Goal: Answer question/provide support

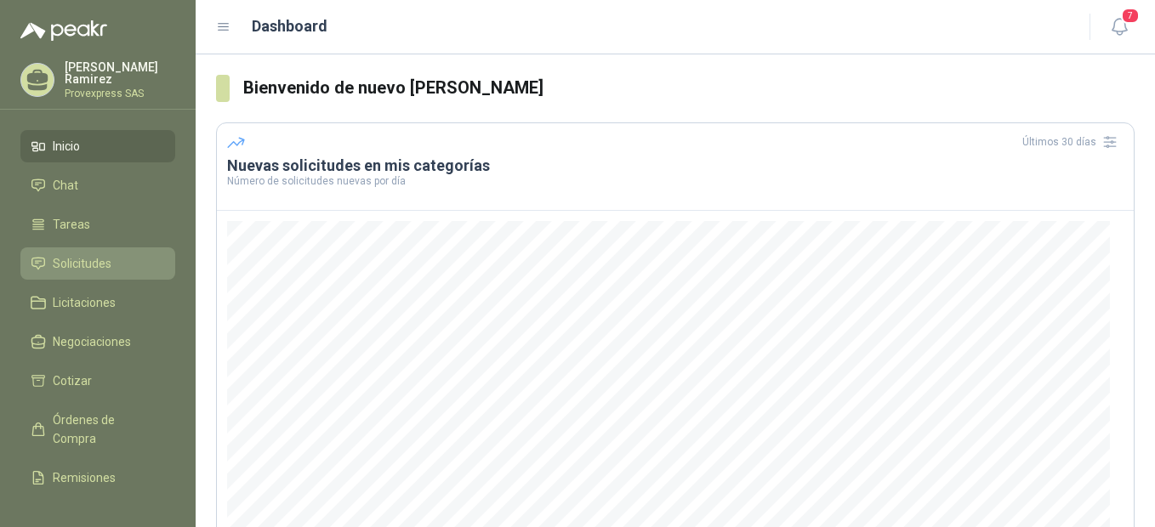
click at [77, 257] on span "Solicitudes" at bounding box center [82, 263] width 59 height 19
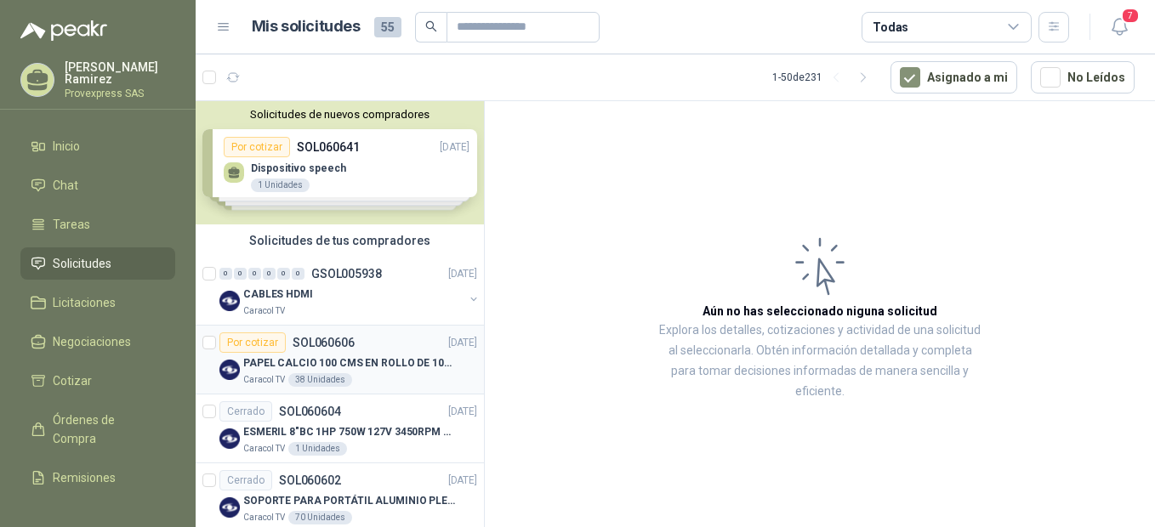
click at [254, 343] on div "Por cotizar" at bounding box center [252, 342] width 66 height 20
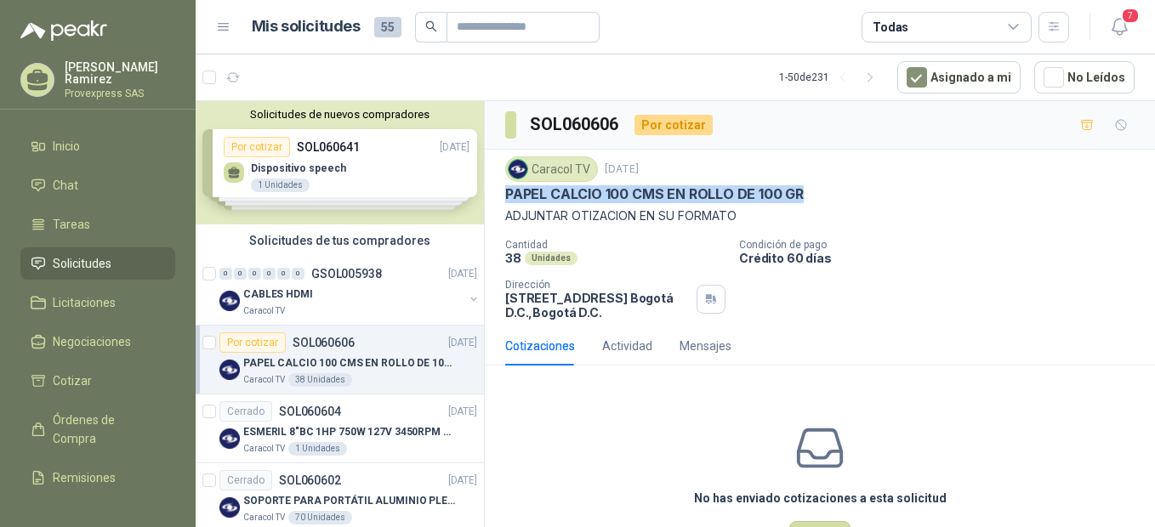
drag, startPoint x: 802, startPoint y: 188, endPoint x: 503, endPoint y: 191, distance: 298.4
click at [503, 191] on div "Caracol TV [DATE] PAPEL CALCIO 100 CMS EN ROLLO DE 100 GR ADJUNTAR OTIZACION EN…" at bounding box center [820, 238] width 670 height 177
drag, startPoint x: 503, startPoint y: 191, endPoint x: 553, endPoint y: 190, distance: 49.3
copy p "PAPEL CALCIO 100 CMS EN ROLLO DE 100 GR"
click at [650, 244] on p "Cantidad" at bounding box center [615, 245] width 220 height 12
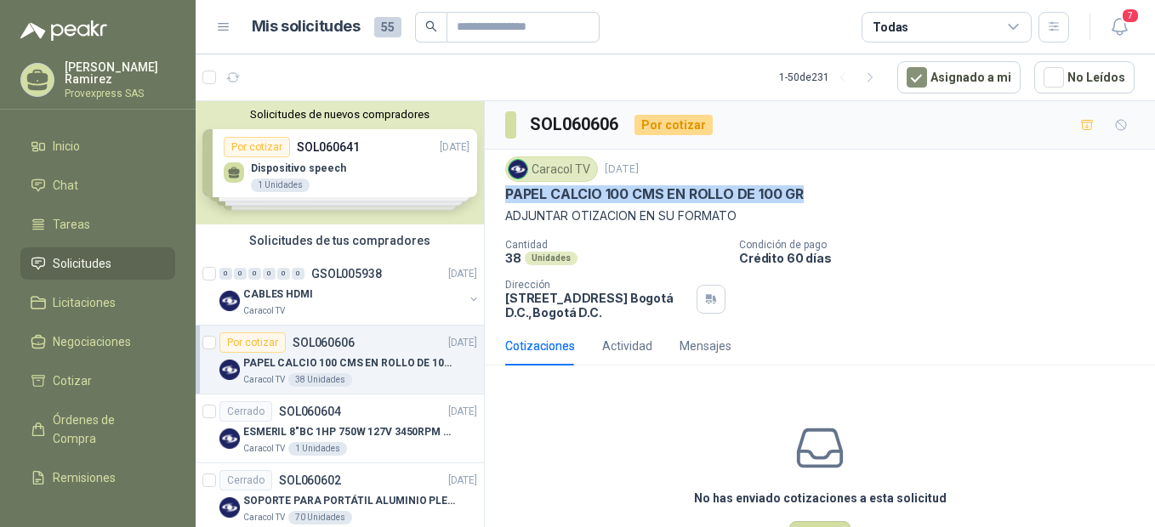
drag, startPoint x: 807, startPoint y: 194, endPoint x: 503, endPoint y: 201, distance: 303.6
click at [503, 201] on div "Caracol TV [DATE] PAPEL CALCIO 100 CMS EN ROLLO DE 100 GR ADJUNTAR OTIZACION EN…" at bounding box center [820, 238] width 670 height 177
drag, startPoint x: 503, startPoint y: 201, endPoint x: 521, endPoint y: 196, distance: 18.4
copy p "PAPEL CALCIO 100 CMS EN ROLLO DE 100 GR"
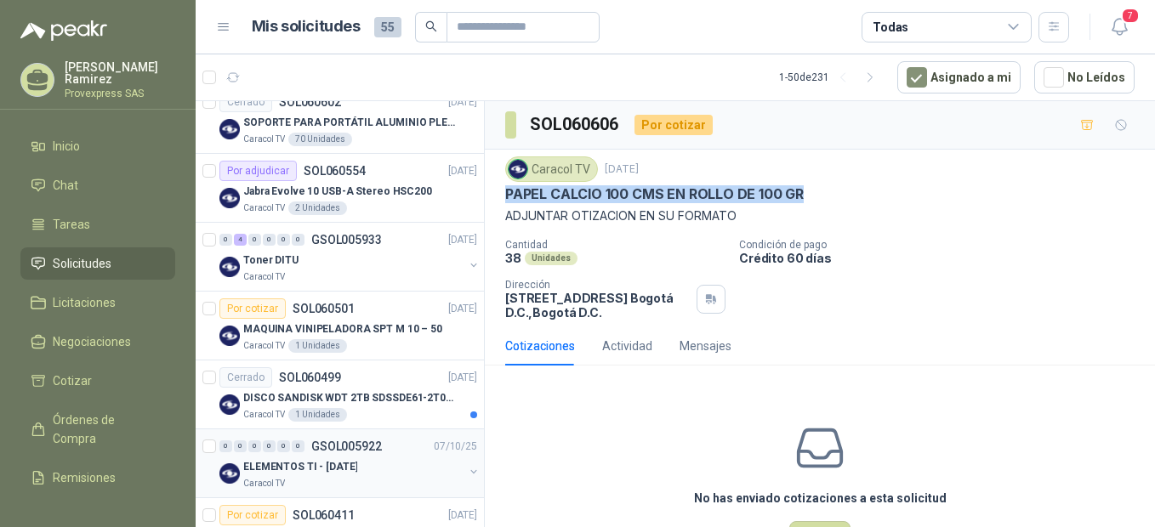
click at [258, 469] on p "ELEMENTOS TI - [DATE]" at bounding box center [300, 467] width 114 height 16
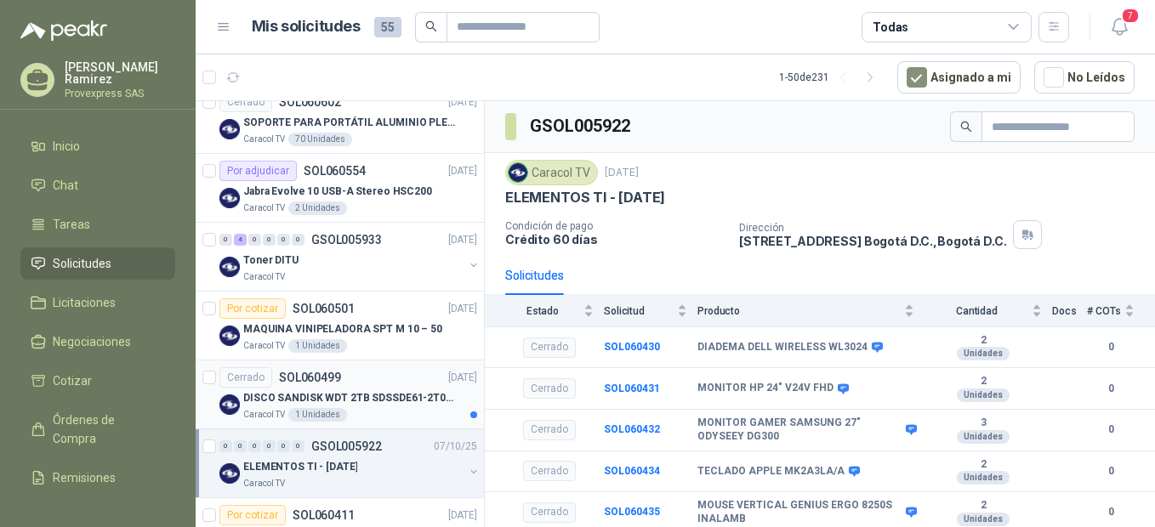
click at [234, 377] on div "Cerrado" at bounding box center [245, 377] width 53 height 20
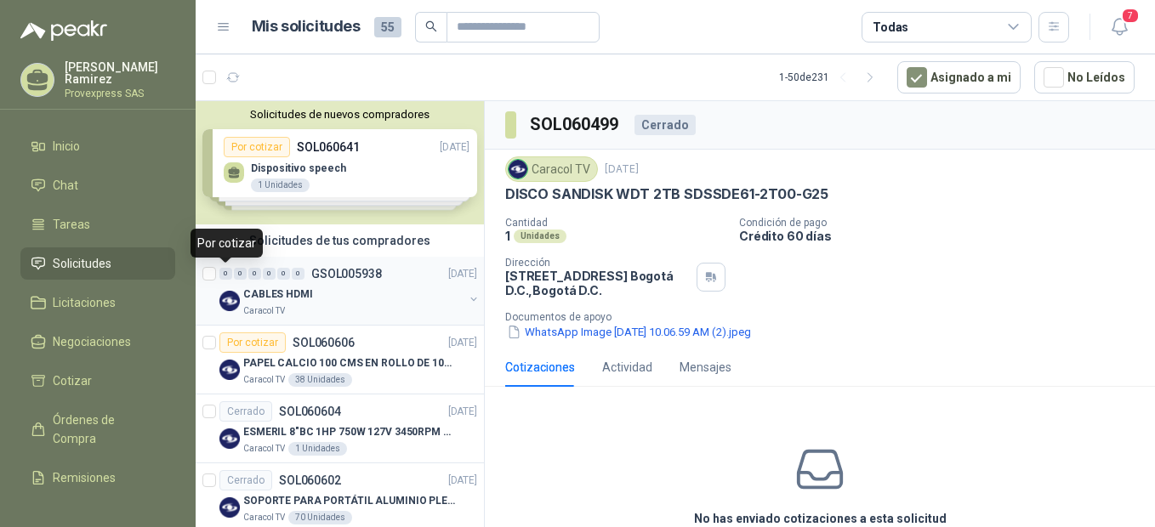
click at [228, 271] on div "0" at bounding box center [225, 274] width 13 height 12
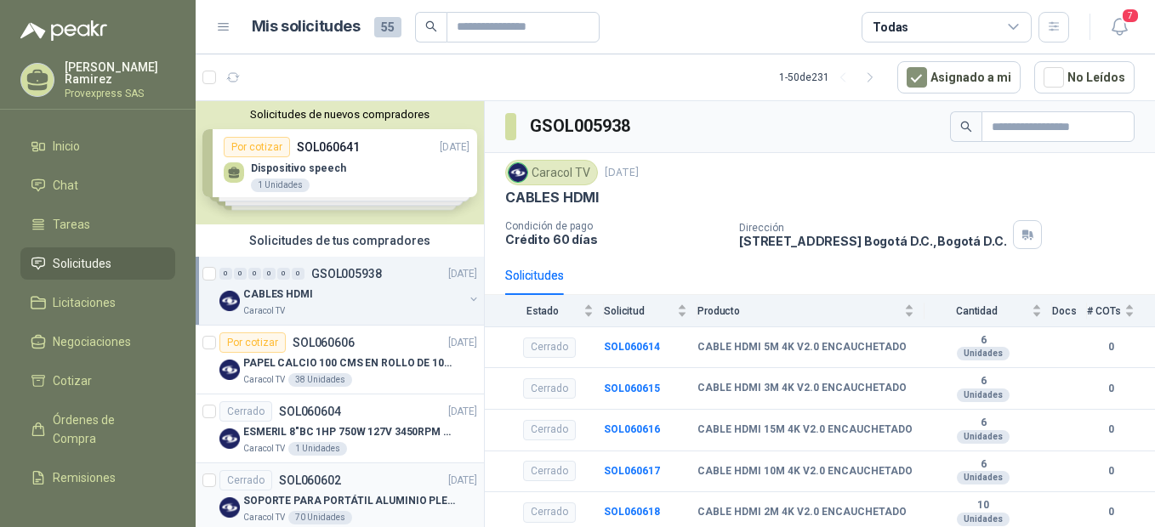
click at [245, 477] on div "Cerrado" at bounding box center [245, 480] width 53 height 20
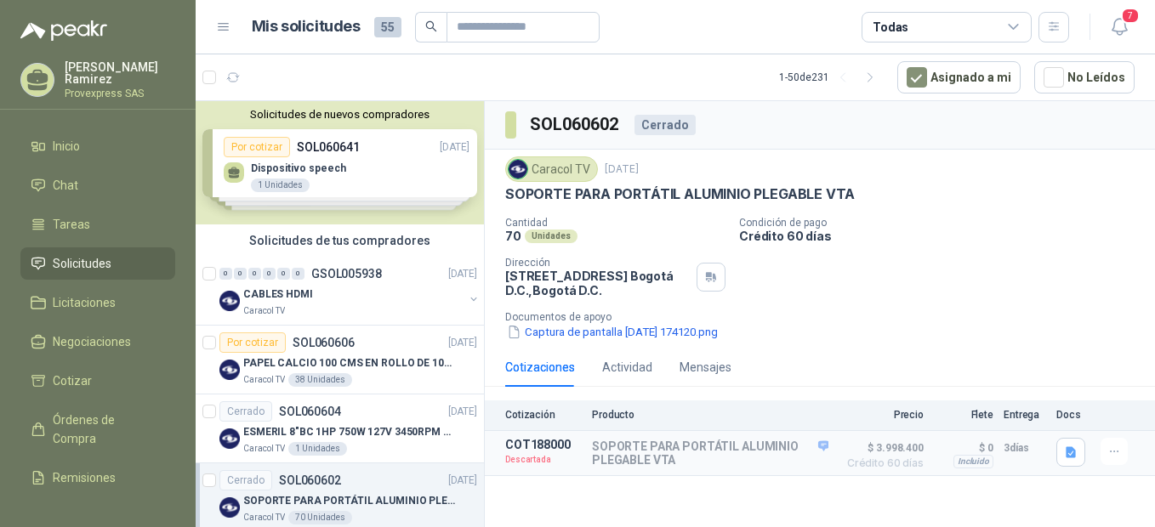
scroll to position [378, 0]
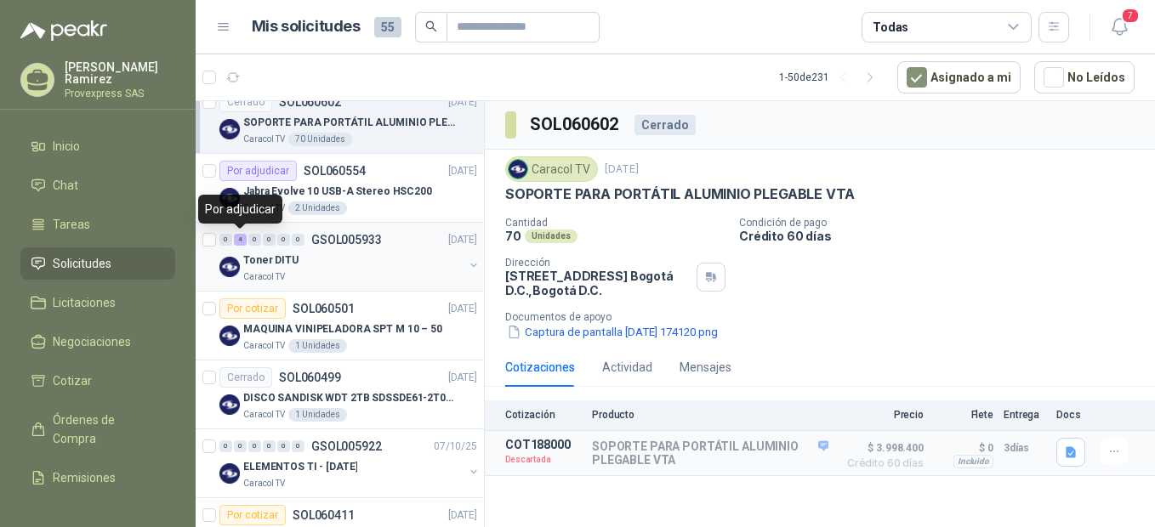
click at [245, 240] on div "4" at bounding box center [240, 240] width 13 height 12
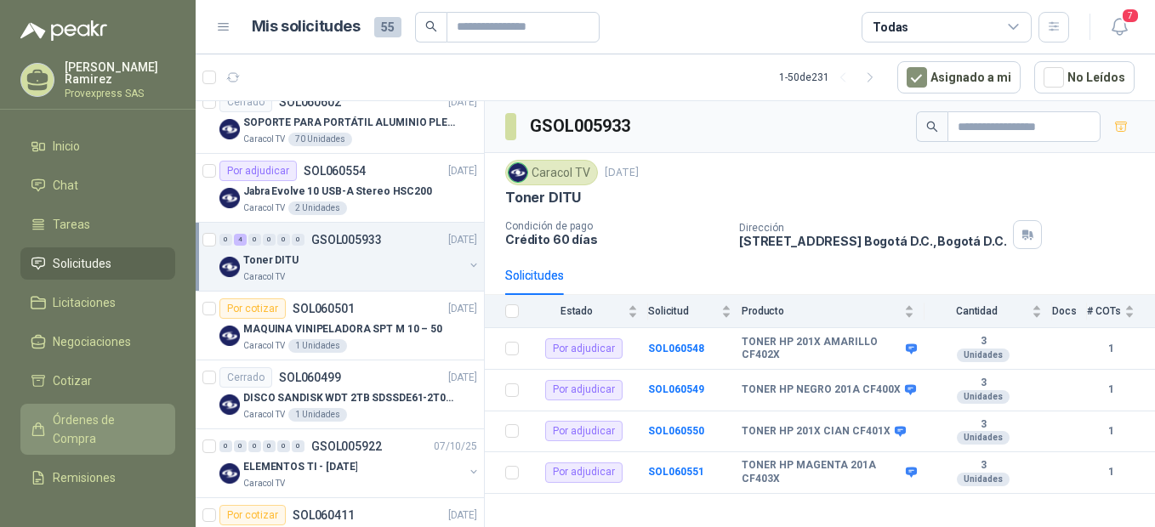
click at [89, 423] on span "Órdenes de Compra" at bounding box center [106, 429] width 106 height 37
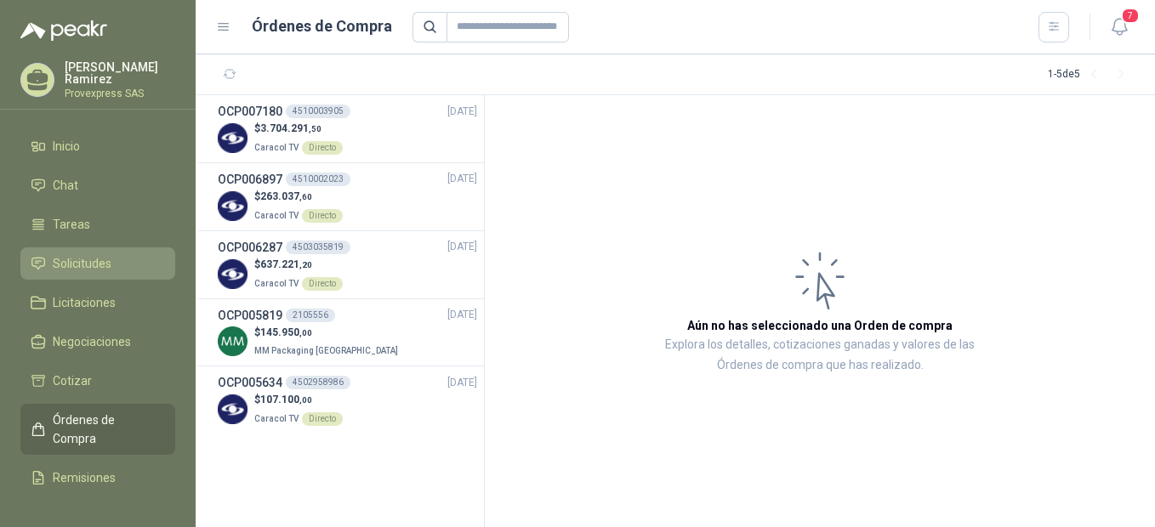
click at [99, 254] on span "Solicitudes" at bounding box center [82, 263] width 59 height 19
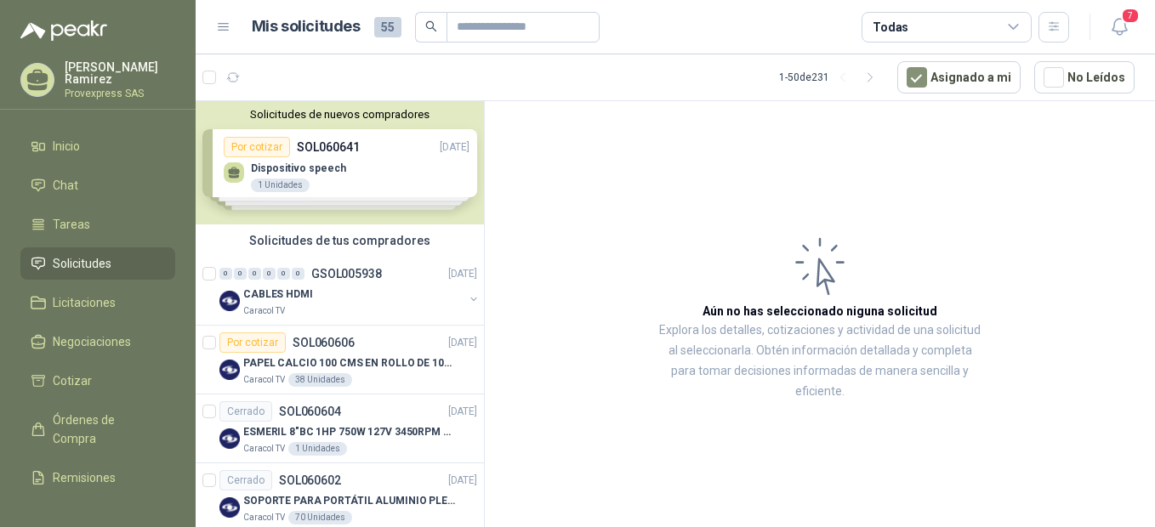
scroll to position [378, 0]
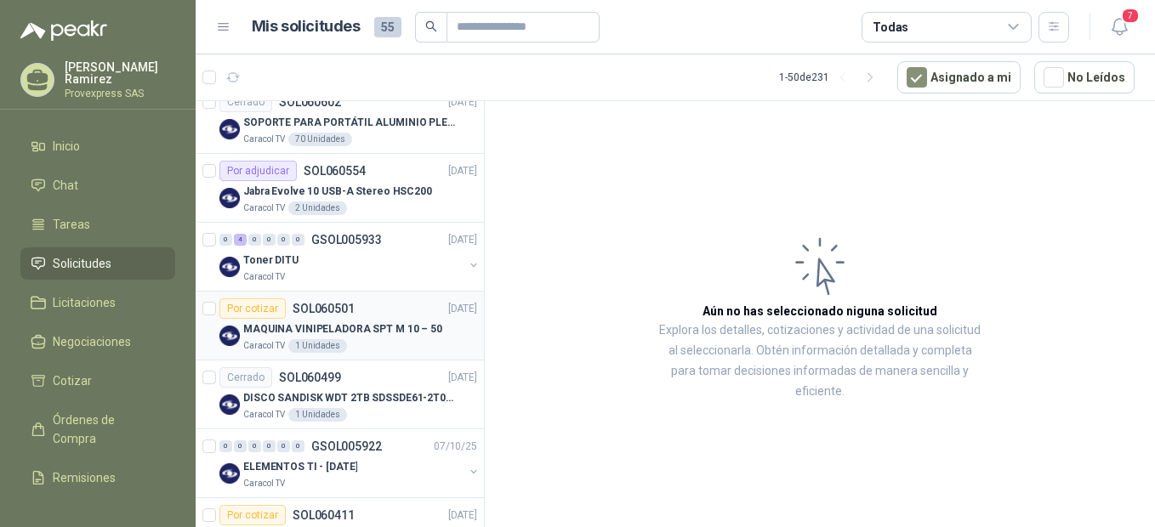
click at [241, 312] on div "Por cotizar" at bounding box center [252, 308] width 66 height 20
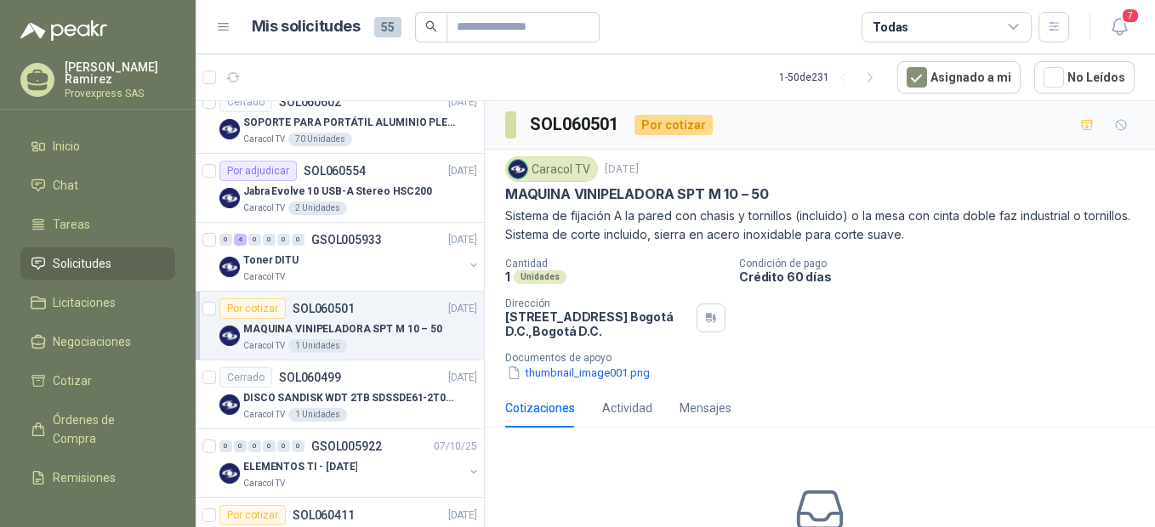
scroll to position [756, 0]
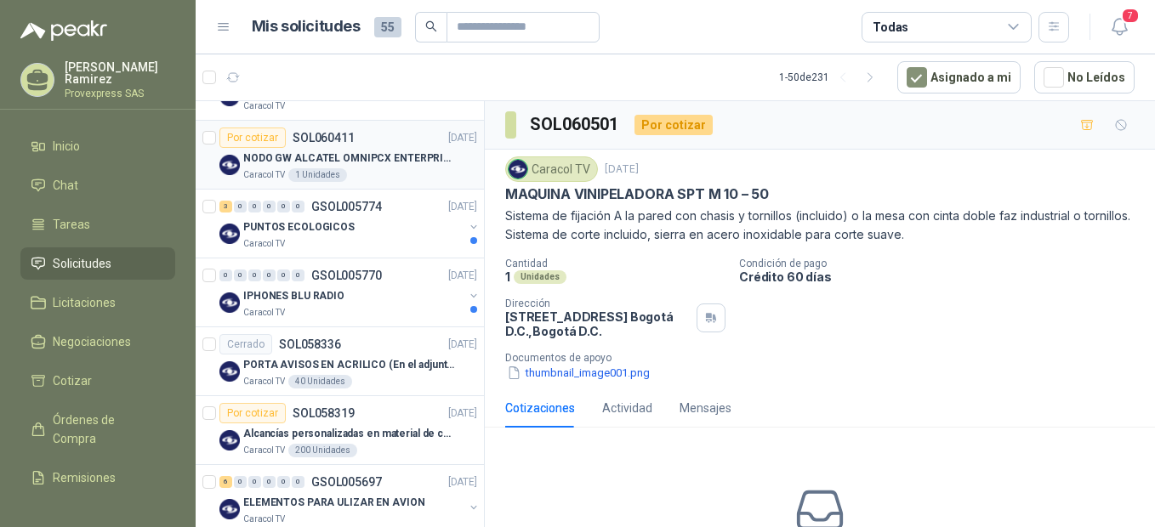
click at [257, 137] on div "Por cotizar" at bounding box center [252, 138] width 66 height 20
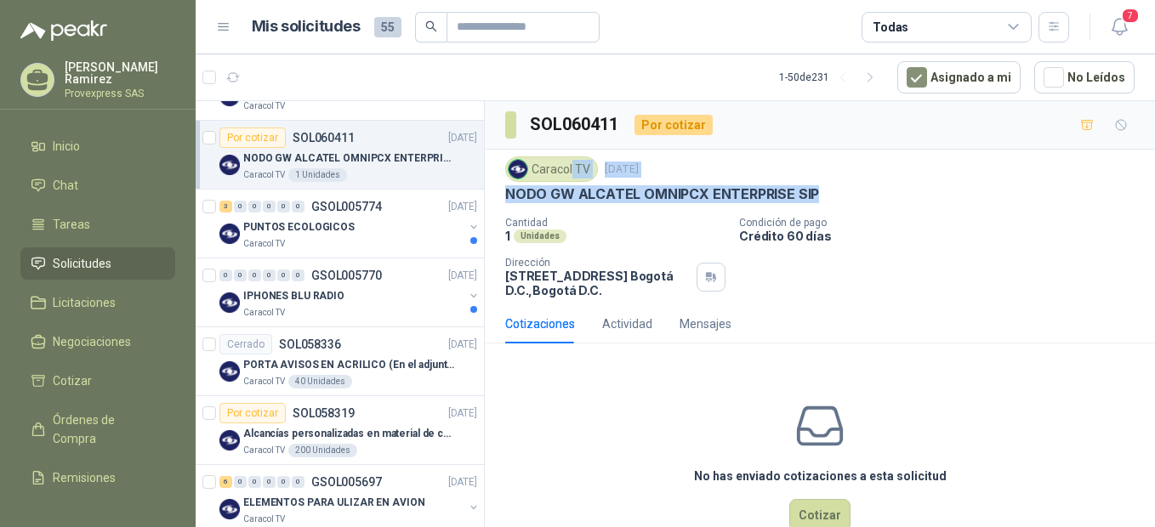
drag, startPoint x: 830, startPoint y: 190, endPoint x: 572, endPoint y: 169, distance: 258.4
click at [572, 169] on div "Caracol TV [DATE] NODO GW ALCATEL OMNIPCX ENTERPRISE SIP" at bounding box center [819, 179] width 629 height 47
click at [270, 419] on div "Por cotizar" at bounding box center [252, 413] width 66 height 20
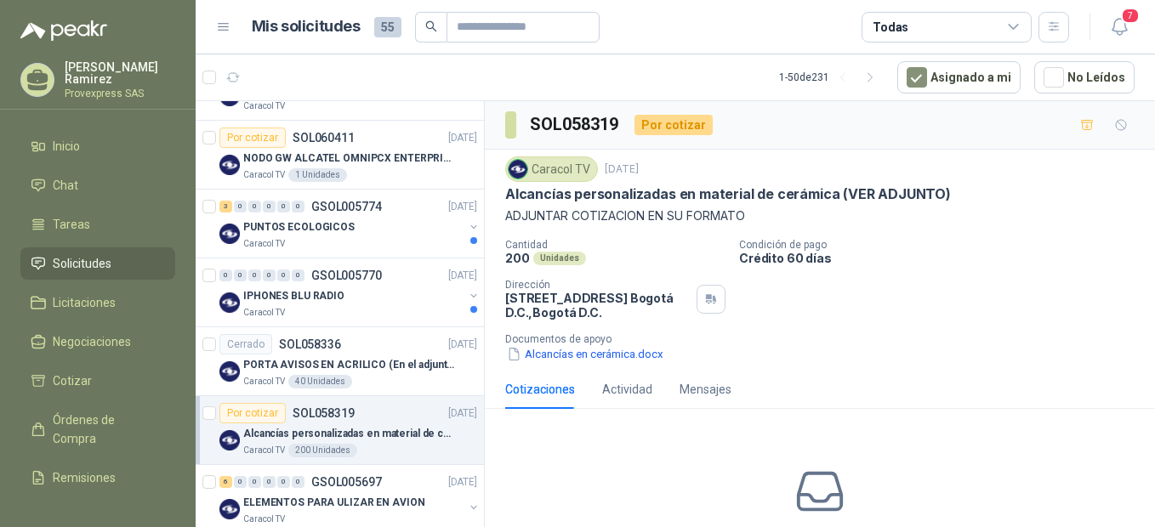
scroll to position [1134, 0]
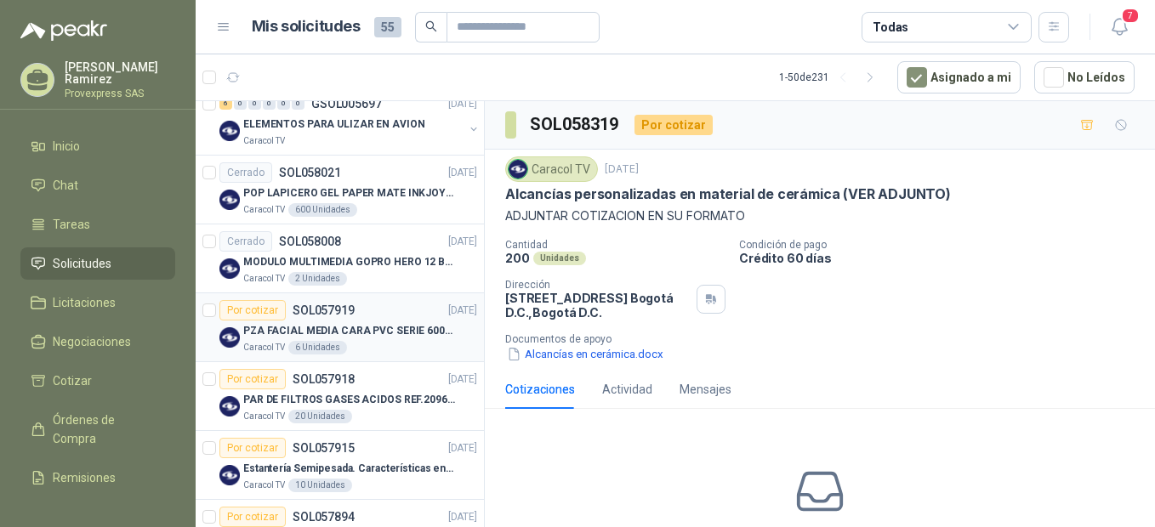
click at [256, 315] on div "Por cotizar" at bounding box center [252, 310] width 66 height 20
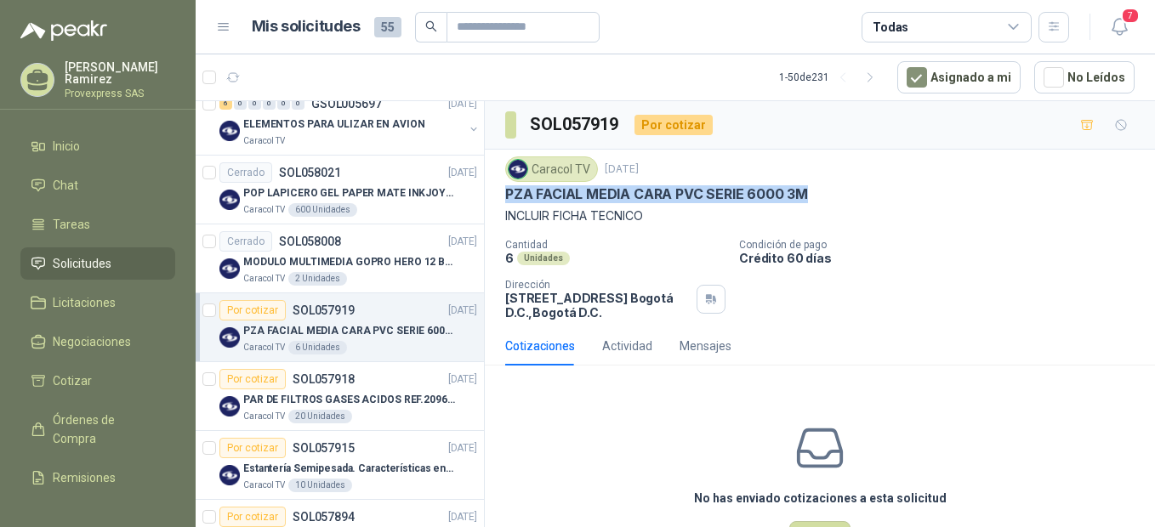
drag, startPoint x: 808, startPoint y: 190, endPoint x: 502, endPoint y: 193, distance: 306.1
click at [502, 193] on div "Caracol TV [DATE] PZA FACIAL MEDIA CARA PVC SERIE 6000 3M INCLUIR FICHA TECNICO…" at bounding box center [820, 238] width 670 height 177
drag, startPoint x: 502, startPoint y: 193, endPoint x: 542, endPoint y: 193, distance: 40.0
copy p "PZA FACIAL MEDIA CARA PVC SERIE 6000 3M"
click at [252, 445] on div "Por cotizar" at bounding box center [252, 448] width 66 height 20
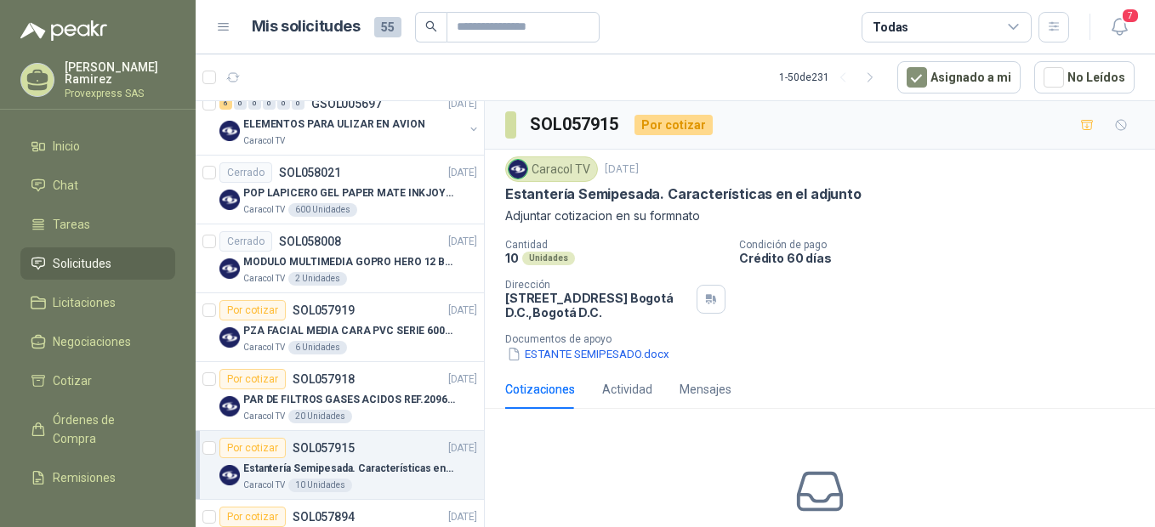
scroll to position [1512, 0]
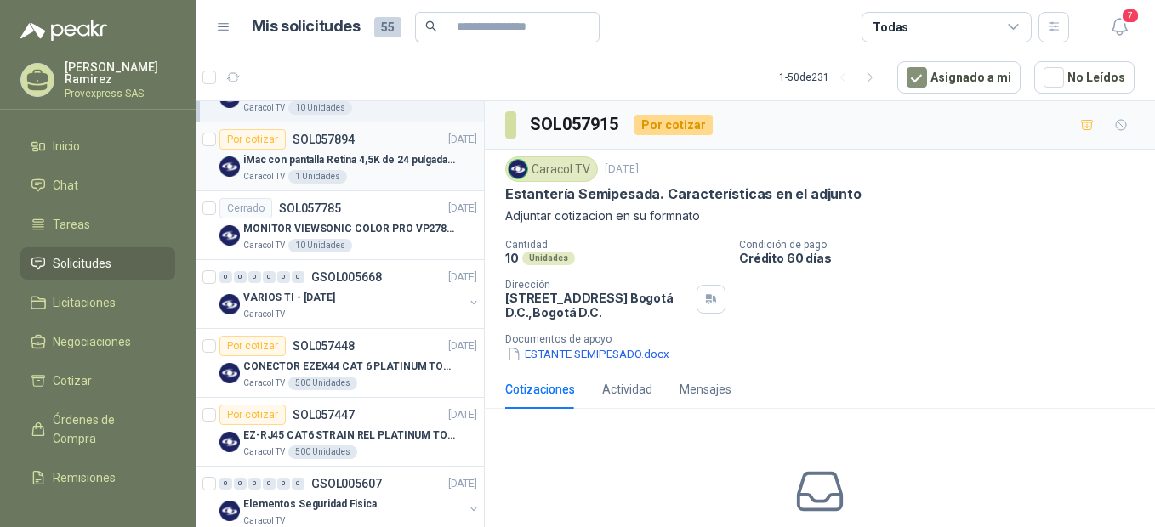
click at [241, 139] on div "Por cotizar" at bounding box center [252, 139] width 66 height 20
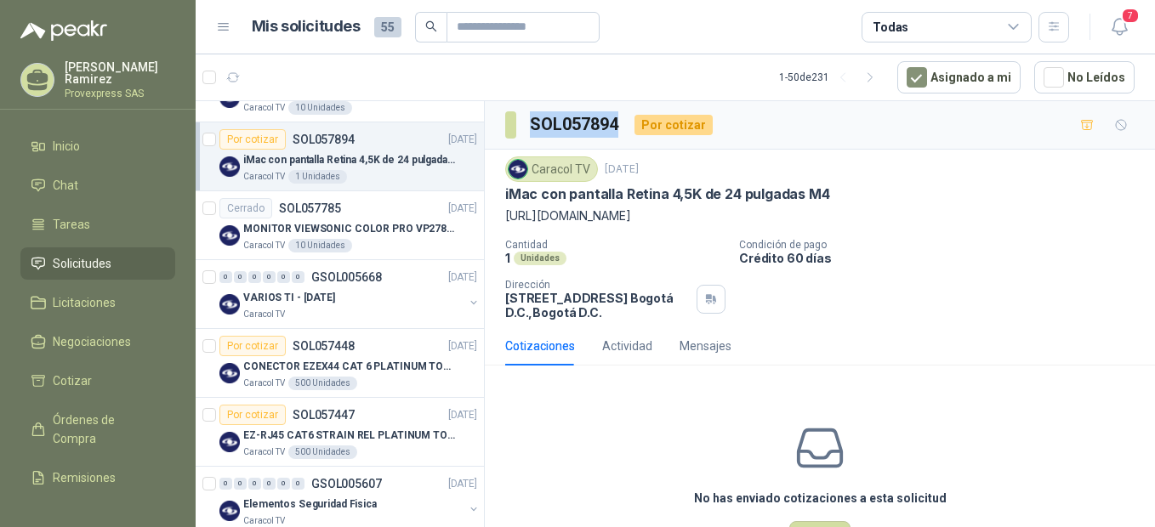
drag, startPoint x: 621, startPoint y: 119, endPoint x: 525, endPoint y: 125, distance: 97.1
click at [525, 125] on section "SOL057894" at bounding box center [563, 124] width 116 height 27
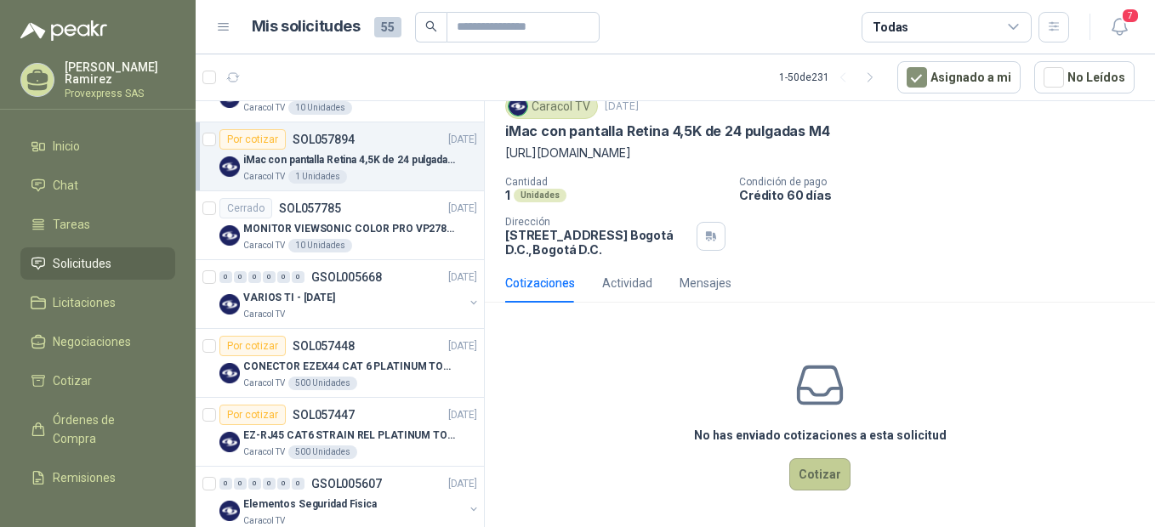
click at [817, 473] on button "Cotizar" at bounding box center [819, 474] width 61 height 32
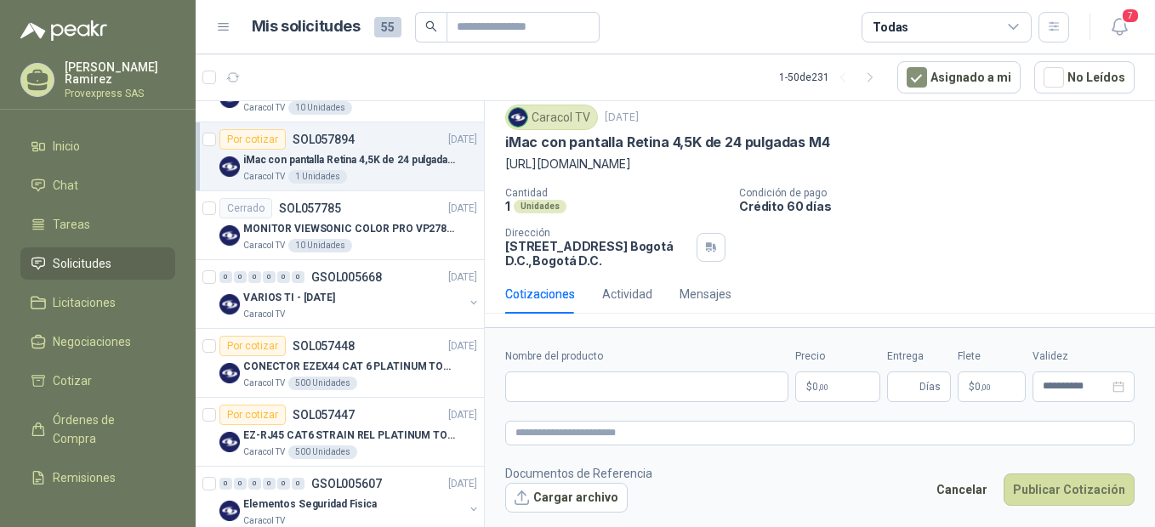
scroll to position [52, 0]
drag, startPoint x: 835, startPoint y: 143, endPoint x: 504, endPoint y: 139, distance: 330.7
click at [504, 139] on div "Caracol TV [DATE] iMac con pantalla Retina 4,5K de 24 pulgadas M4 [URL][DOMAIN_…" at bounding box center [820, 186] width 670 height 177
drag, startPoint x: 504, startPoint y: 139, endPoint x: 604, endPoint y: 139, distance: 100.3
copy p "iMac con pantalla Retina 4,5K de 24 pulgadas M4"
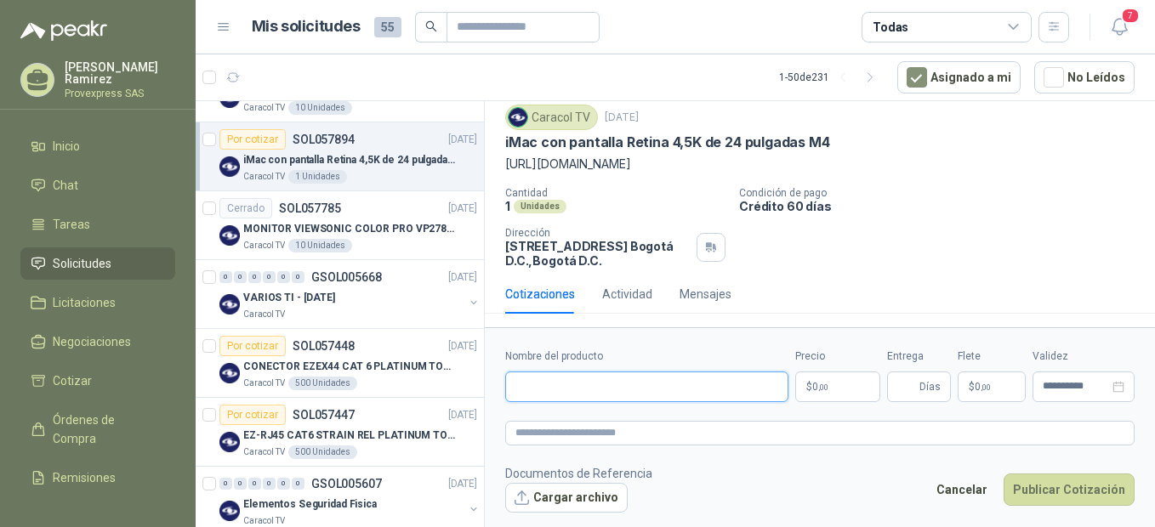
click at [567, 372] on input "Nombre del producto" at bounding box center [646, 387] width 283 height 31
paste input "**********"
type input "**********"
click at [554, 434] on textarea at bounding box center [819, 433] width 629 height 25
paste textarea "**********"
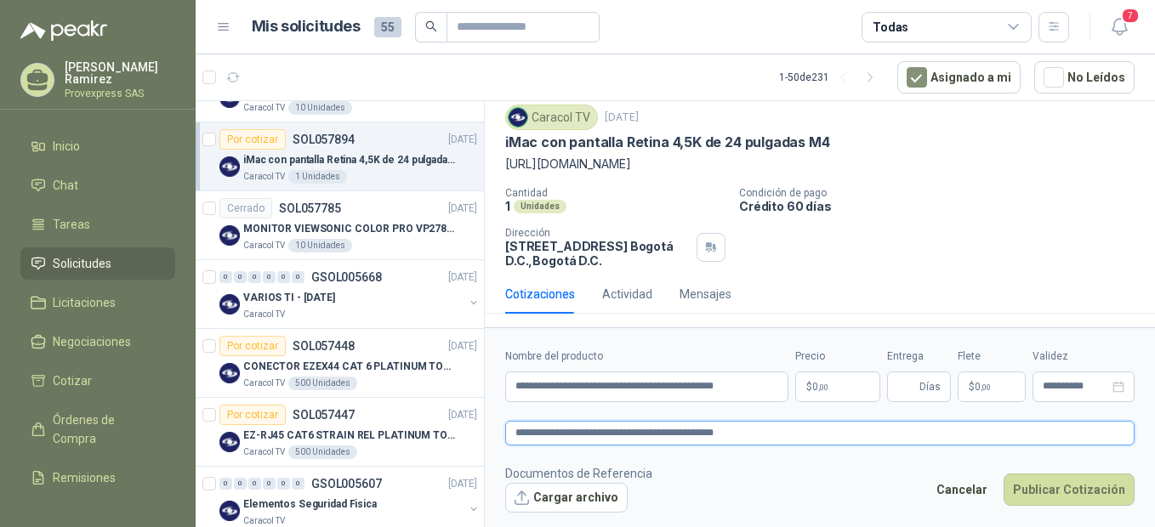
type textarea "**********"
click at [819, 374] on p "$ 0 ,00" at bounding box center [837, 387] width 85 height 31
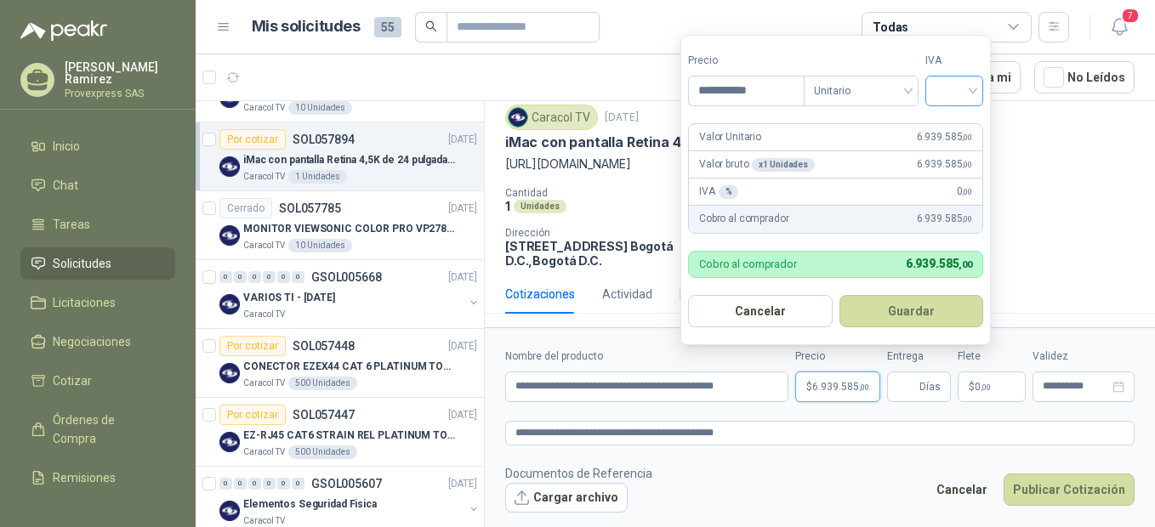
type input "**********"
click at [968, 90] on input "search" at bounding box center [953, 90] width 37 height 26
click at [959, 121] on div "19%" at bounding box center [957, 125] width 31 height 19
click at [893, 314] on button "Guardar" at bounding box center [914, 311] width 146 height 32
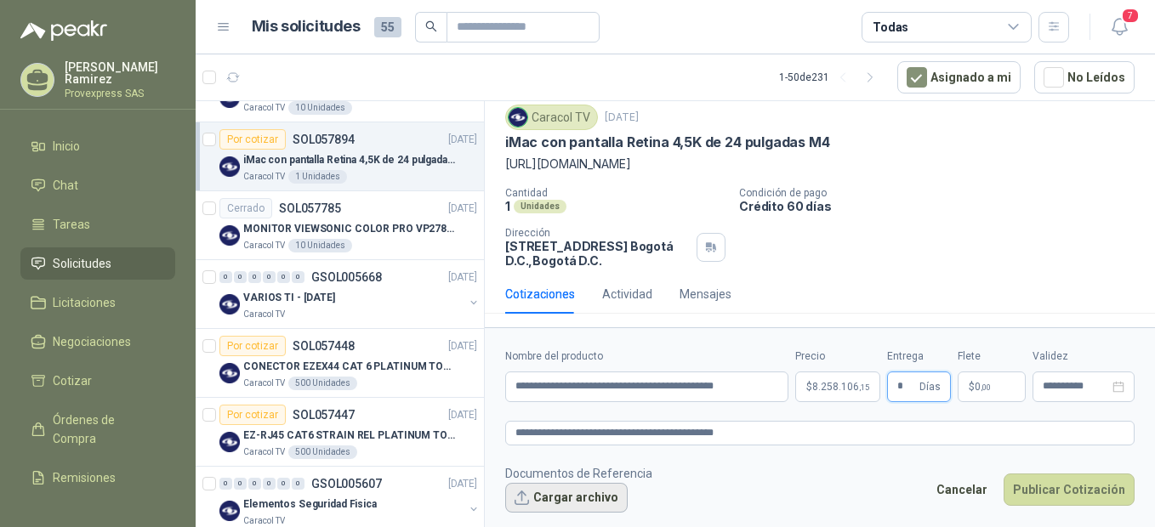
type input "*"
click at [532, 507] on button "Cargar archivo" at bounding box center [566, 498] width 122 height 31
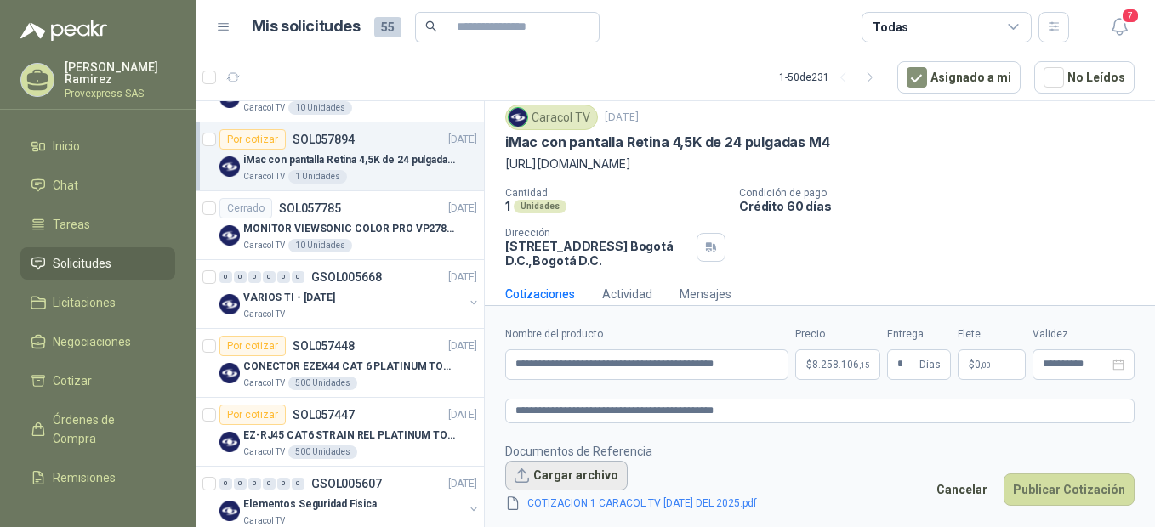
scroll to position [64, 0]
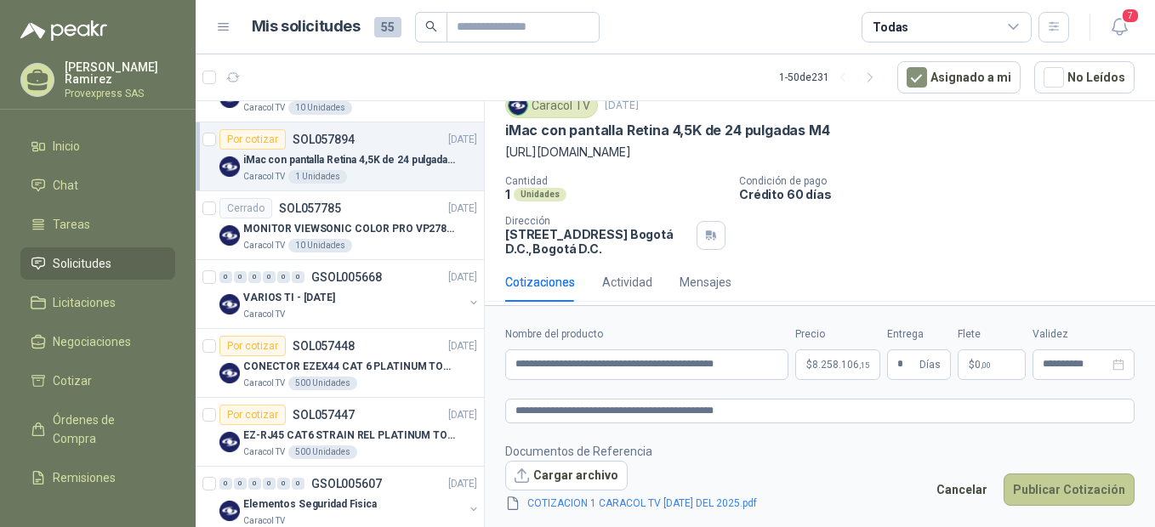
click at [1067, 486] on button "Publicar Cotización" at bounding box center [1068, 490] width 131 height 32
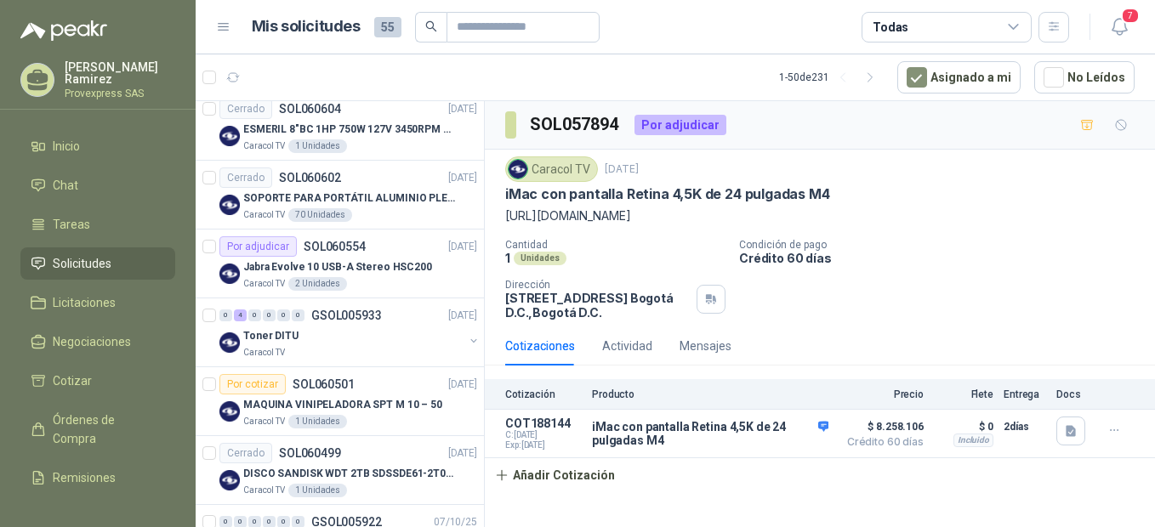
scroll to position [0, 0]
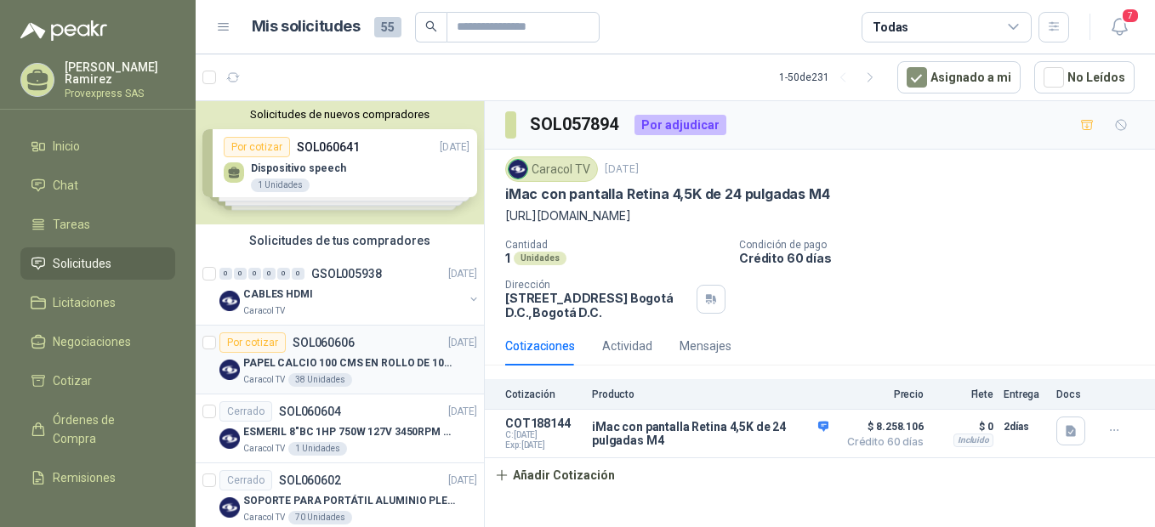
click at [264, 341] on div "Por cotizar" at bounding box center [252, 342] width 66 height 20
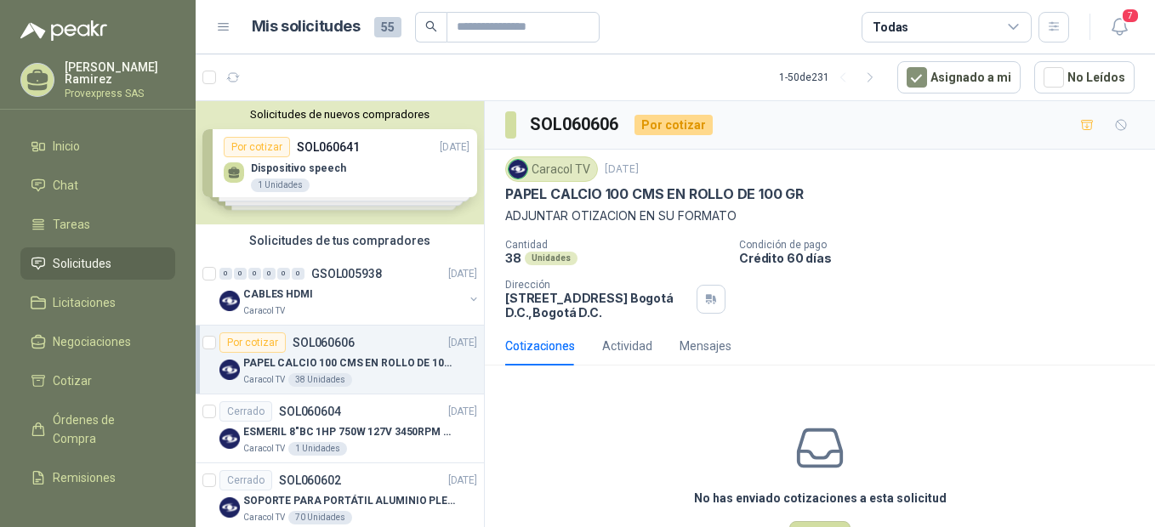
click at [257, 338] on div "Por cotizar" at bounding box center [252, 342] width 66 height 20
